Goal: Transaction & Acquisition: Register for event/course

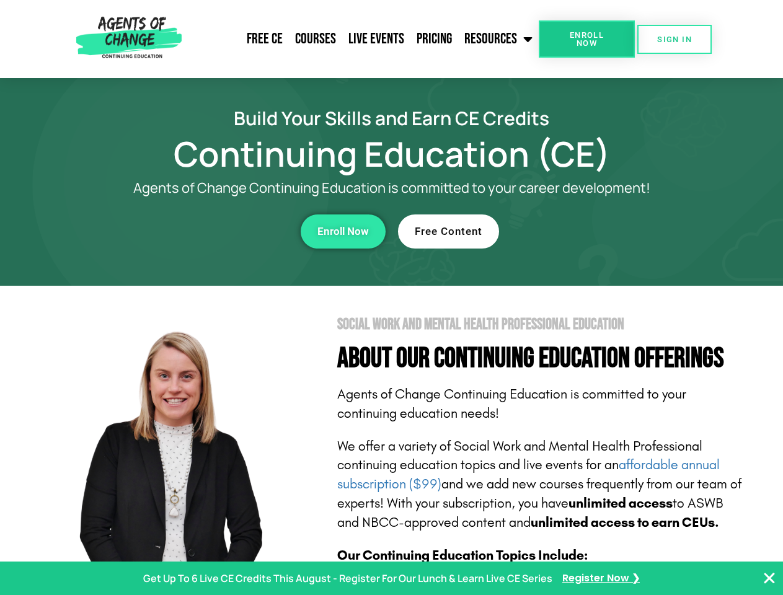
click at [391, 297] on section "Social Work and Mental Health Professional Education About Our Continuing Educa…" at bounding box center [391, 546] width 783 height 521
click at [586, 39] on span "Enroll Now" at bounding box center [586, 39] width 56 height 16
click at [674, 39] on span "SIGN IN" at bounding box center [674, 39] width 35 height 8
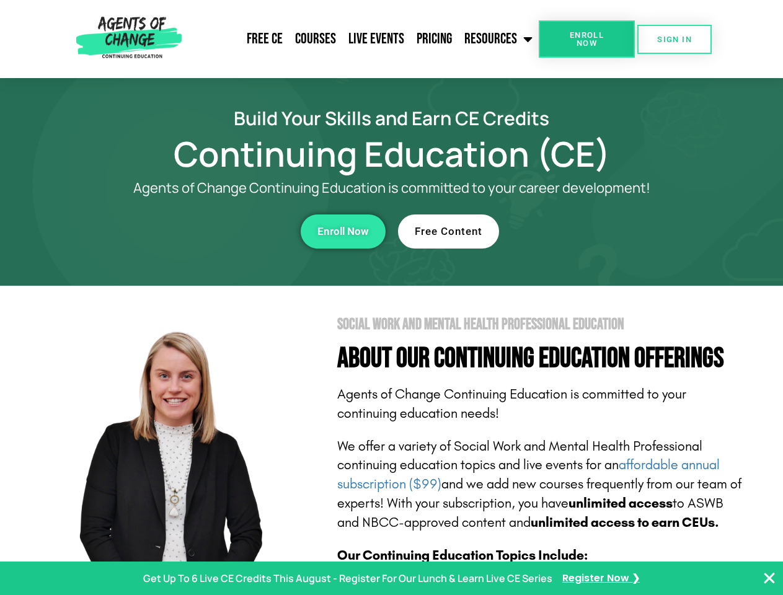
click at [215, 231] on div "Enroll Now" at bounding box center [215, 231] width 341 height 34
click at [343, 231] on span "Enroll Now" at bounding box center [342, 231] width 51 height 11
click at [568, 231] on div "Free Content" at bounding box center [568, 231] width 341 height 34
